Goal: Obtain resource: Download file/media

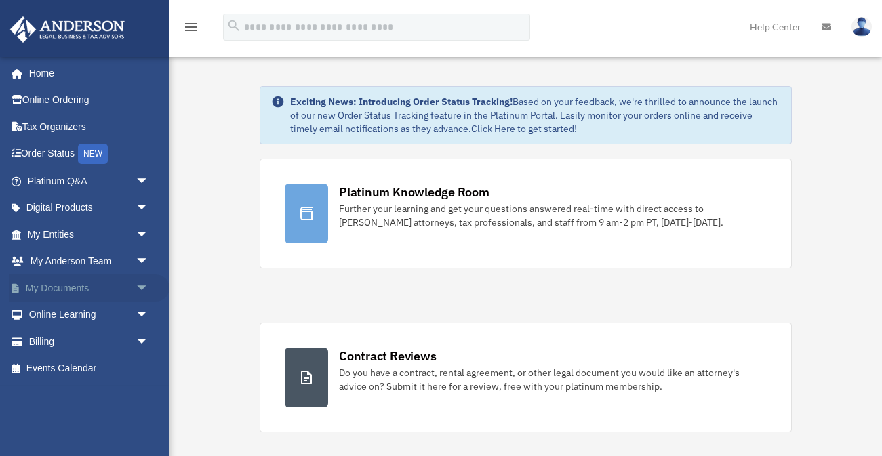
click at [66, 286] on link "My Documents arrow_drop_down" at bounding box center [89, 288] width 160 height 27
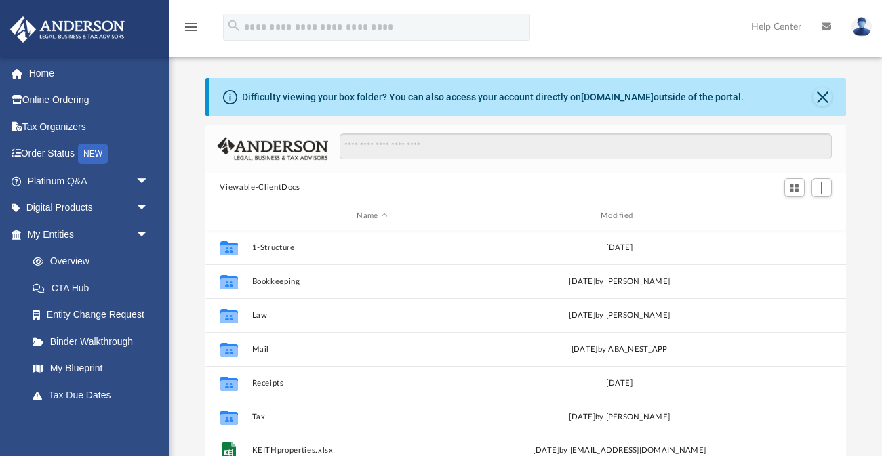
scroll to position [308, 642]
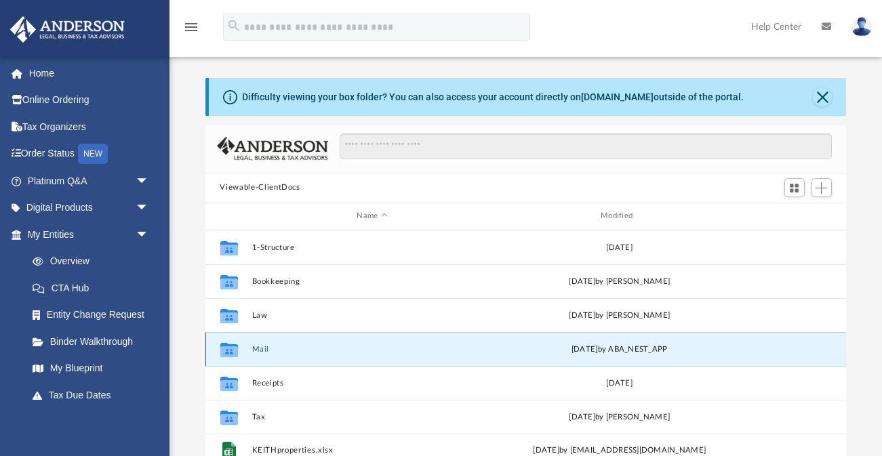
click at [270, 351] on button "Mail" at bounding box center [372, 349] width 241 height 9
click at [260, 349] on button "Mail" at bounding box center [372, 349] width 241 height 9
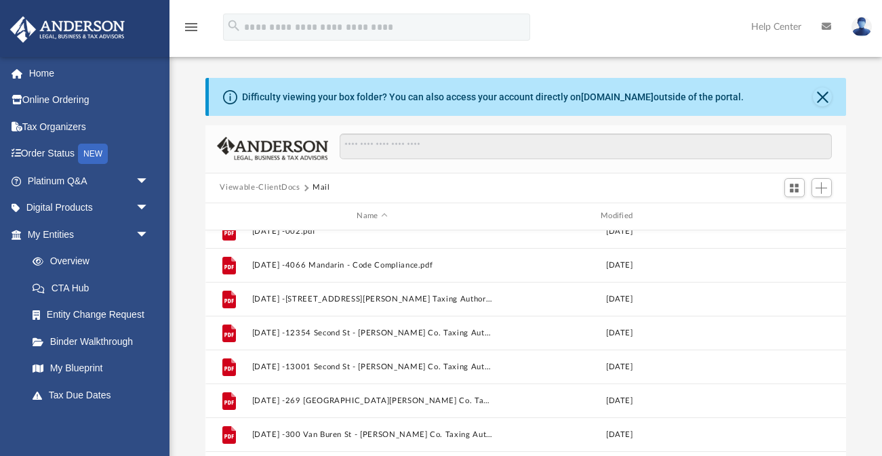
scroll to position [0, 0]
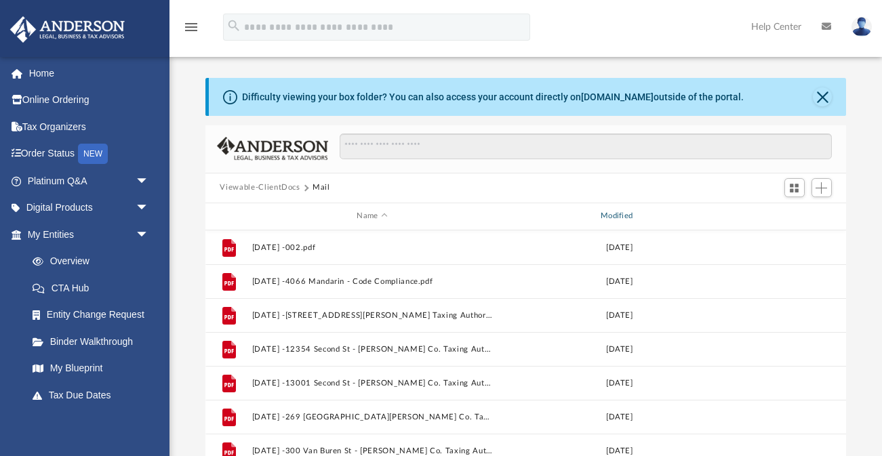
click at [621, 214] on div "Modified" at bounding box center [618, 216] width 241 height 12
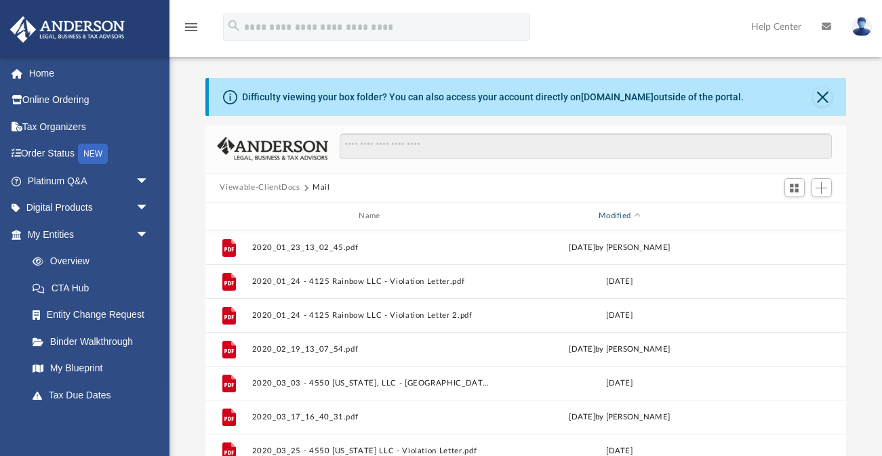
click at [621, 214] on div "Modified" at bounding box center [618, 216] width 241 height 12
click at [617, 218] on div "Modified" at bounding box center [618, 216] width 241 height 12
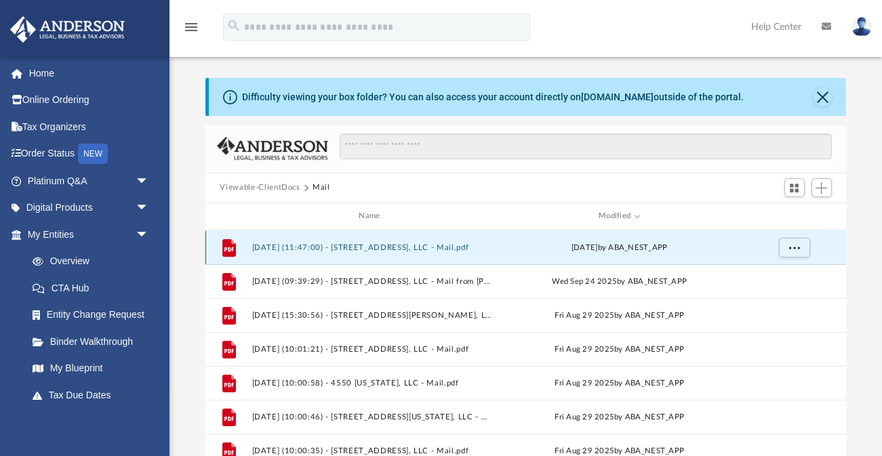
click at [372, 247] on button "[DATE] (11:47:00) - [STREET_ADDRESS], LLC - Mail.pdf" at bounding box center [372, 247] width 241 height 9
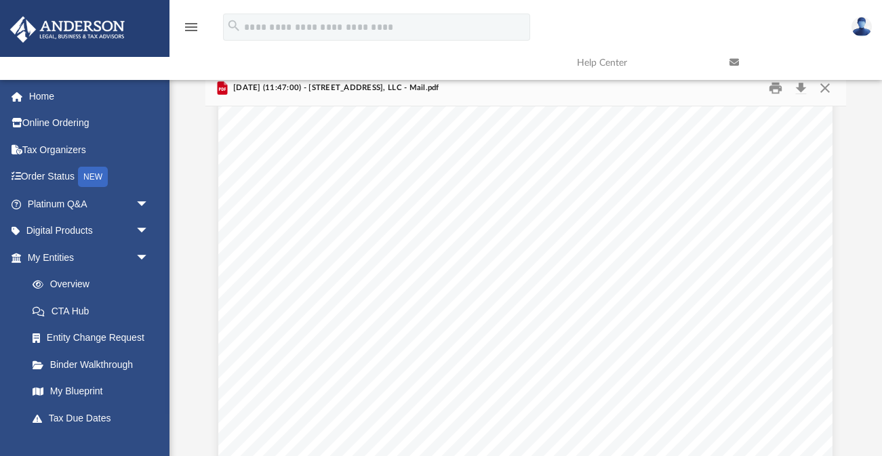
scroll to position [379, 0]
